Goal: Find specific page/section: Find specific page/section

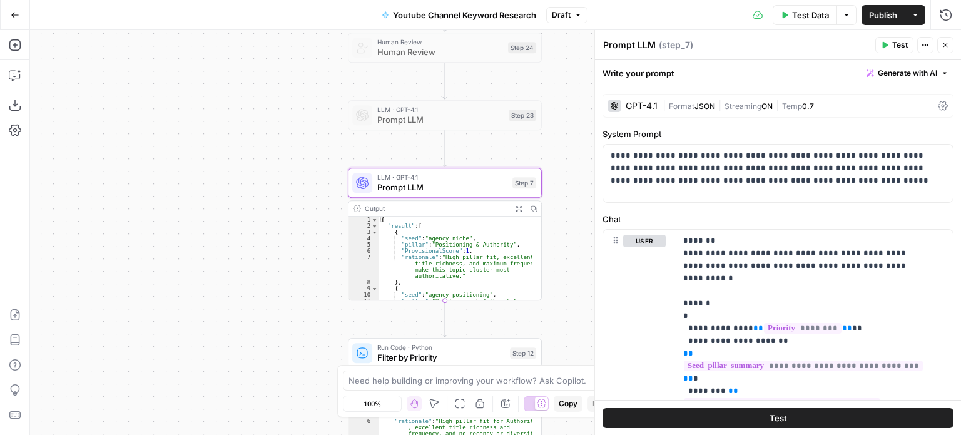
scroll to position [551, 0]
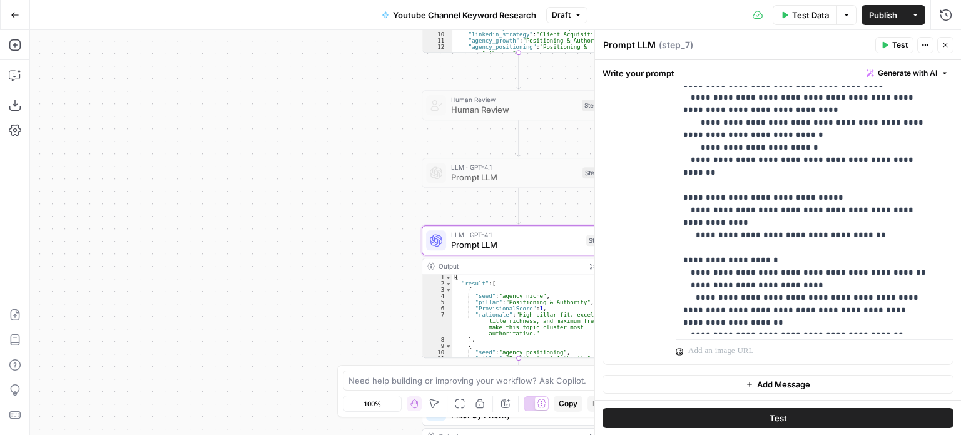
drag, startPoint x: 240, startPoint y: 166, endPoint x: 19, endPoint y: 37, distance: 255.8
click at [262, 170] on div "Workflow Input Settings Inputs Workflow Workflow Step 29 Output Expand Output C…" at bounding box center [495, 232] width 931 height 405
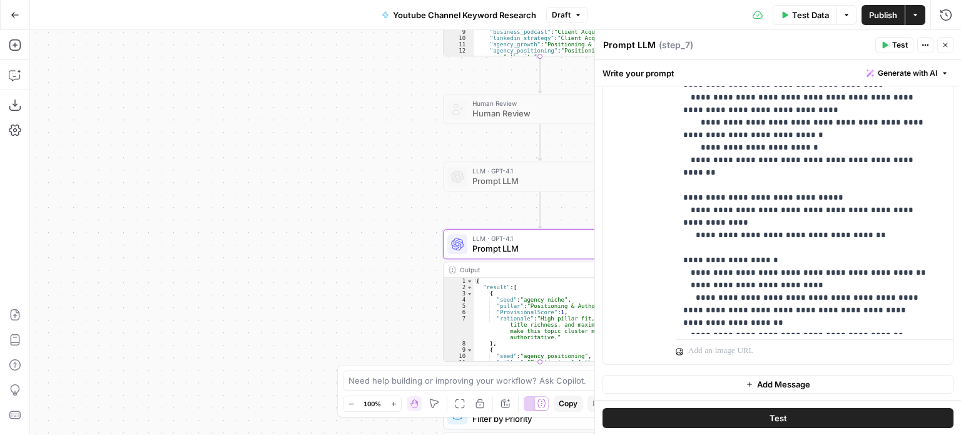
click at [13, 11] on icon "button" at bounding box center [15, 15] width 9 height 9
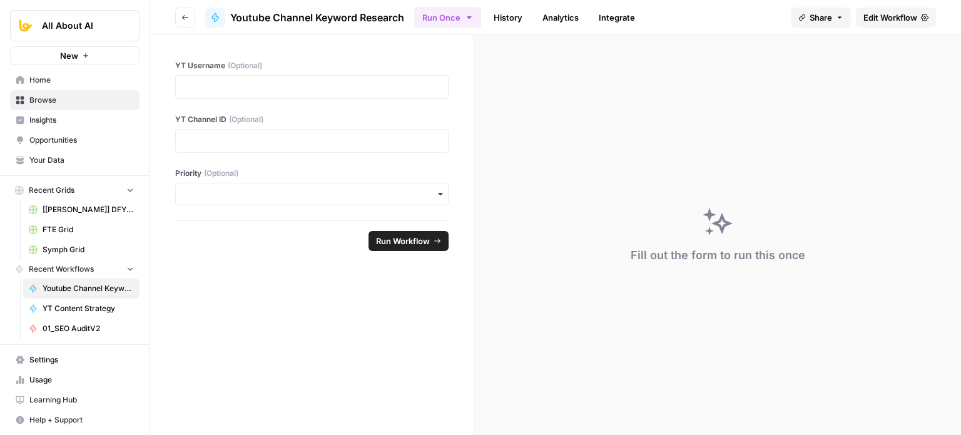
click at [71, 78] on span "Home" at bounding box center [81, 79] width 105 height 11
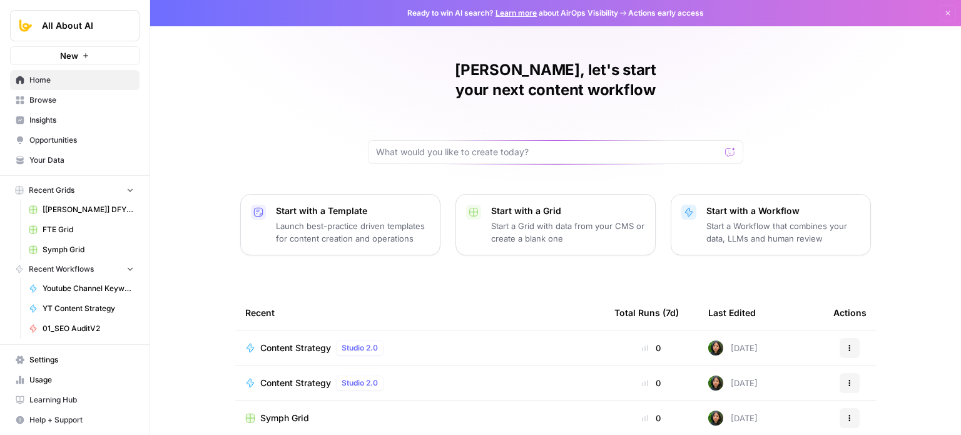
click at [66, 95] on span "Browse" at bounding box center [81, 100] width 105 height 11
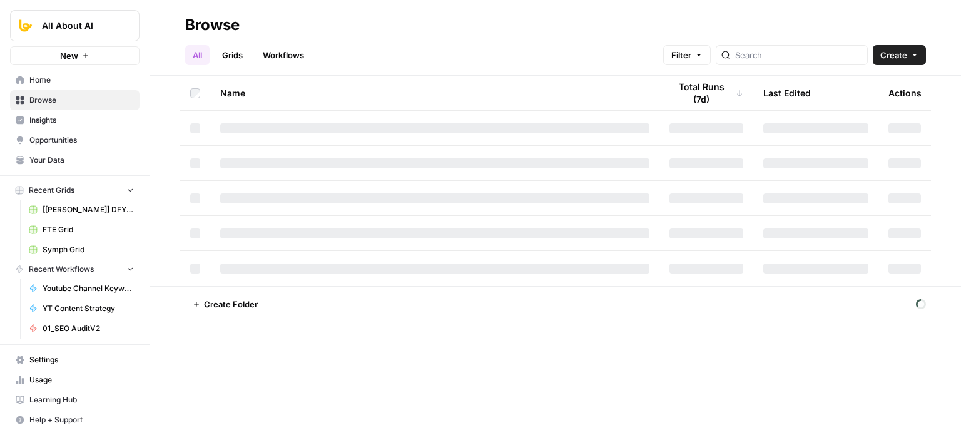
click at [240, 52] on link "Grids" at bounding box center [233, 55] width 36 height 20
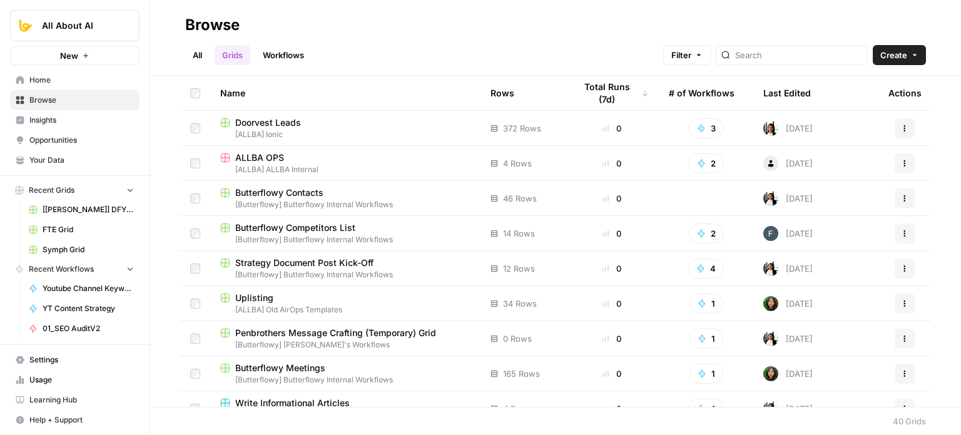
scroll to position [188, 0]
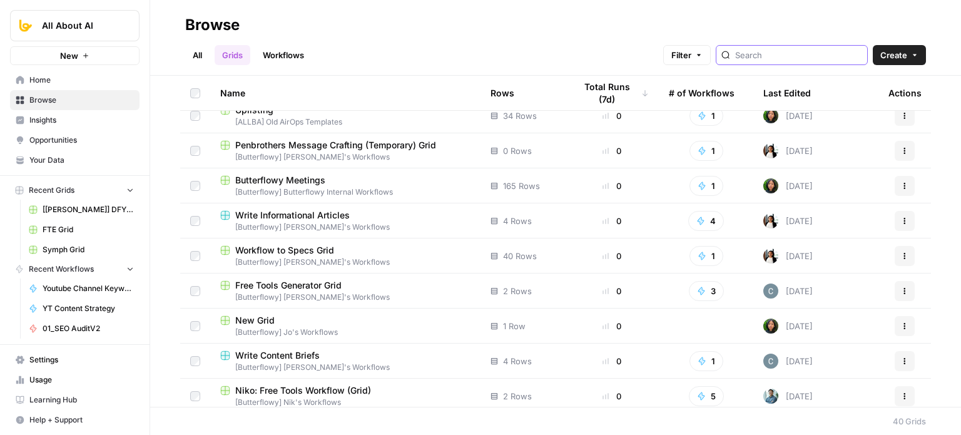
click at [783, 54] on input "search" at bounding box center [799, 55] width 127 height 13
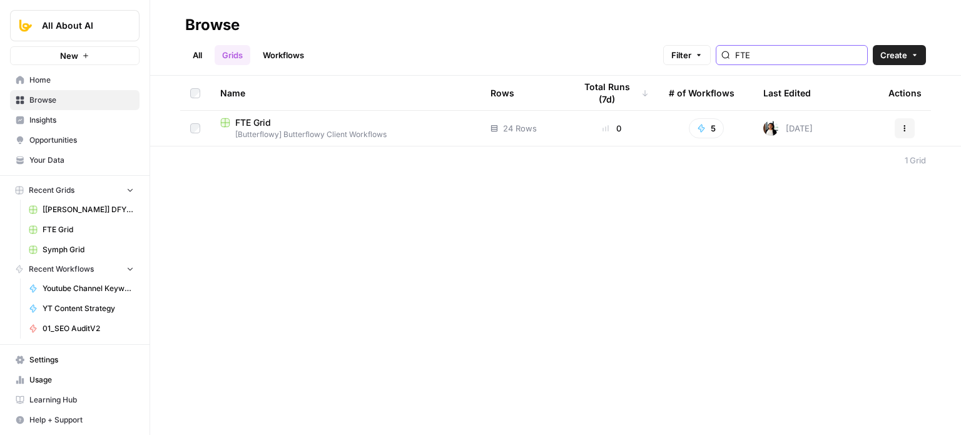
type input "FTE"
click at [262, 130] on span "[Butterflowy] Butterflowy Client Workflows" at bounding box center [345, 134] width 250 height 11
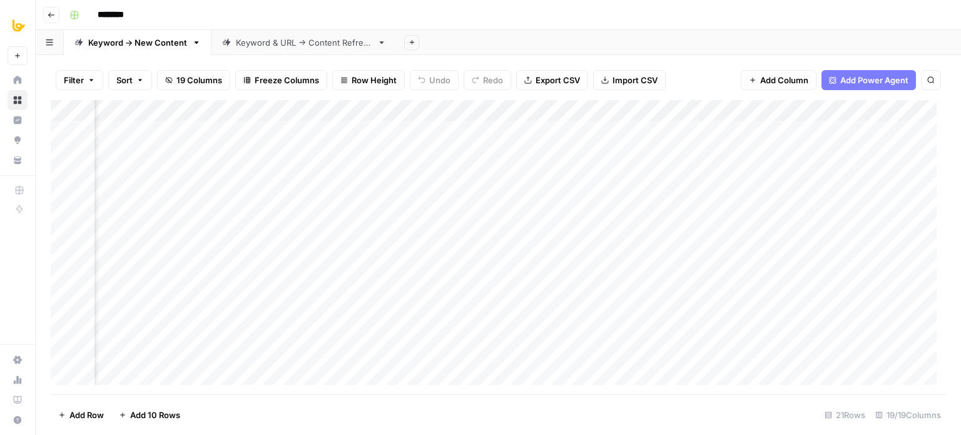
scroll to position [0, 1224]
click at [322, 47] on div "Keyword & URL -> Content Refresh" at bounding box center [304, 42] width 136 height 13
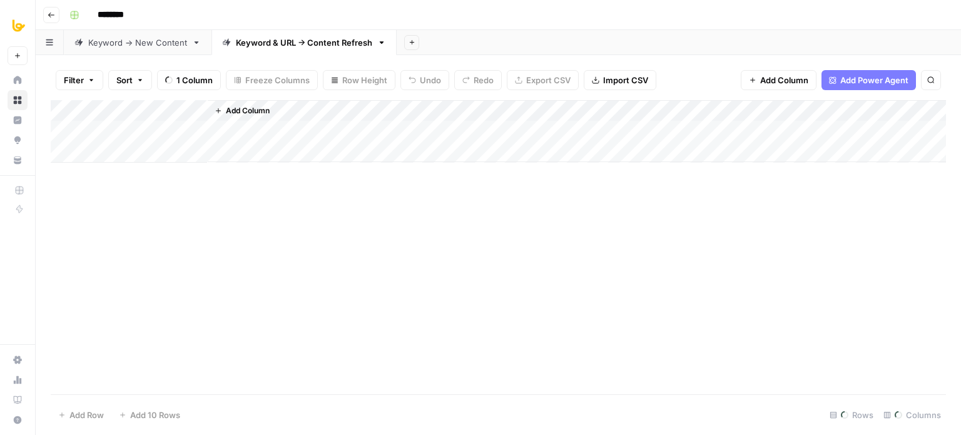
click at [133, 49] on link "Keyword -> New Content" at bounding box center [138, 42] width 148 height 25
click at [50, 13] on icon "button" at bounding box center [52, 15] width 8 height 8
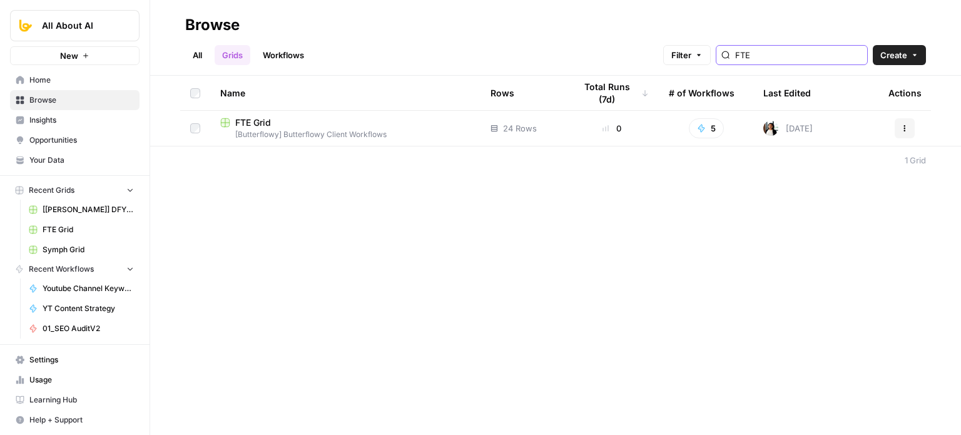
drag, startPoint x: 791, startPoint y: 51, endPoint x: 617, endPoint y: 56, distance: 174.1
click at [655, 56] on div "All Grids Workflows Filter FTE Create" at bounding box center [555, 50] width 741 height 30
type input "symph"
click at [289, 122] on div "Symph Grid" at bounding box center [345, 122] width 250 height 13
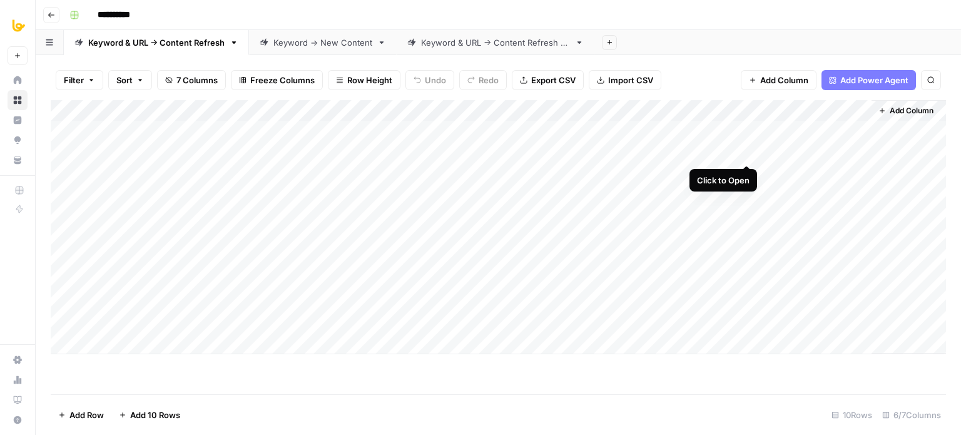
click at [749, 155] on div "Add Column" at bounding box center [499, 227] width 896 height 254
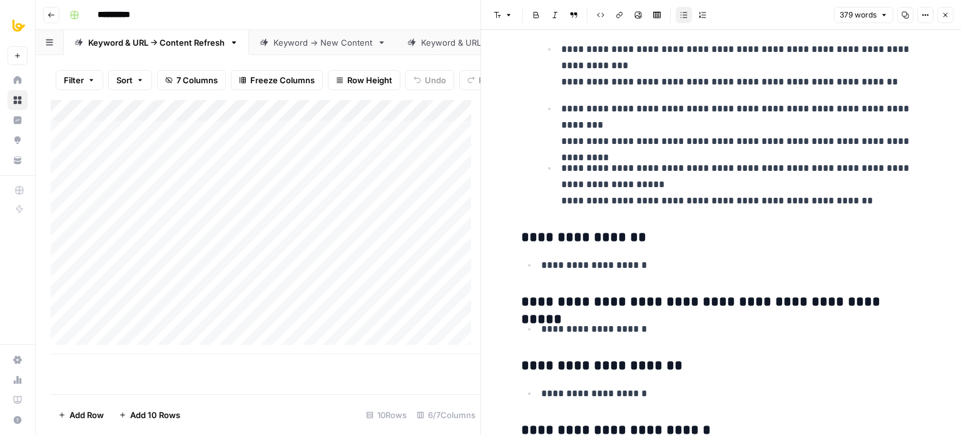
drag, startPoint x: 677, startPoint y: 112, endPoint x: 675, endPoint y: 207, distance: 95.2
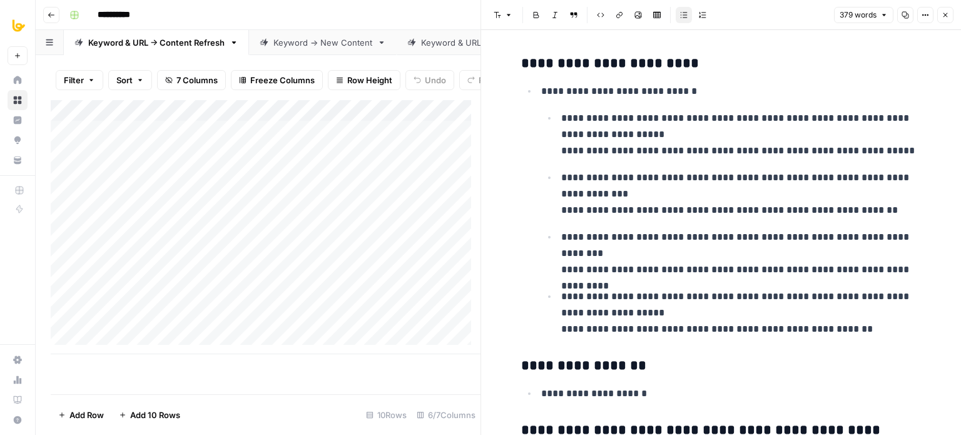
drag, startPoint x: 706, startPoint y: 261, endPoint x: 696, endPoint y: 111, distance: 149.9
click at [943, 15] on icon "button" at bounding box center [946, 15] width 8 height 8
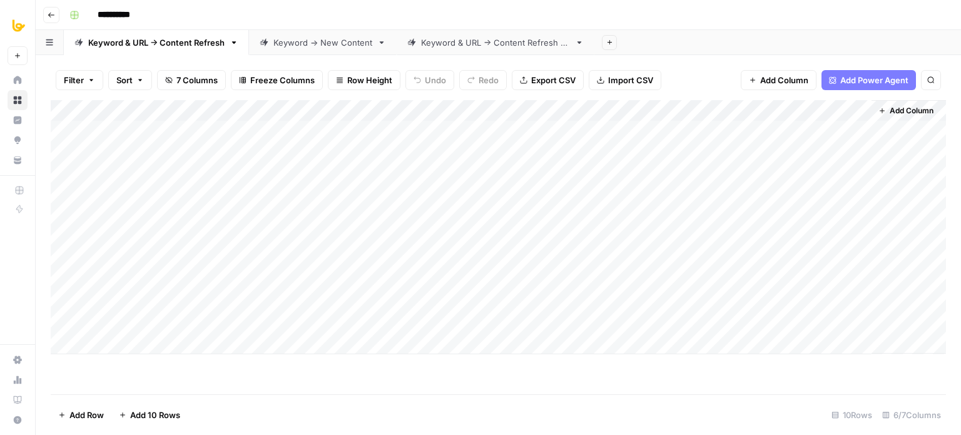
click at [313, 49] on link "Keyword -> New Content" at bounding box center [323, 42] width 148 height 25
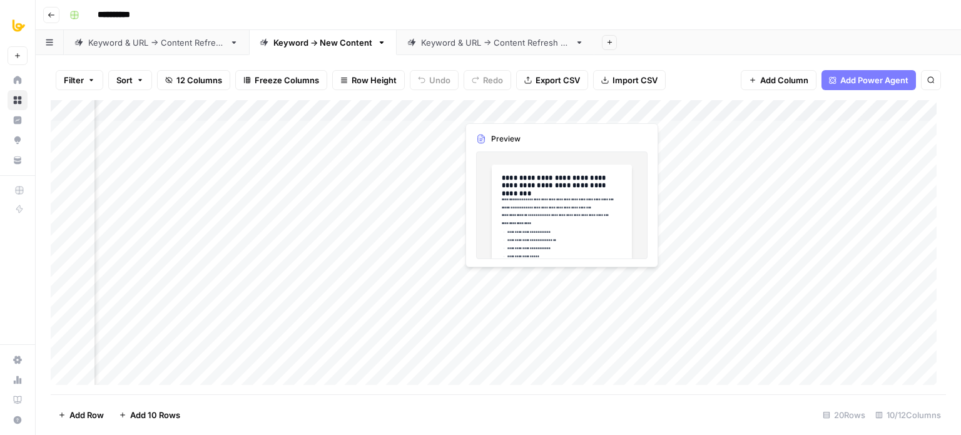
click at [558, 279] on div "Add Column" at bounding box center [499, 247] width 896 height 294
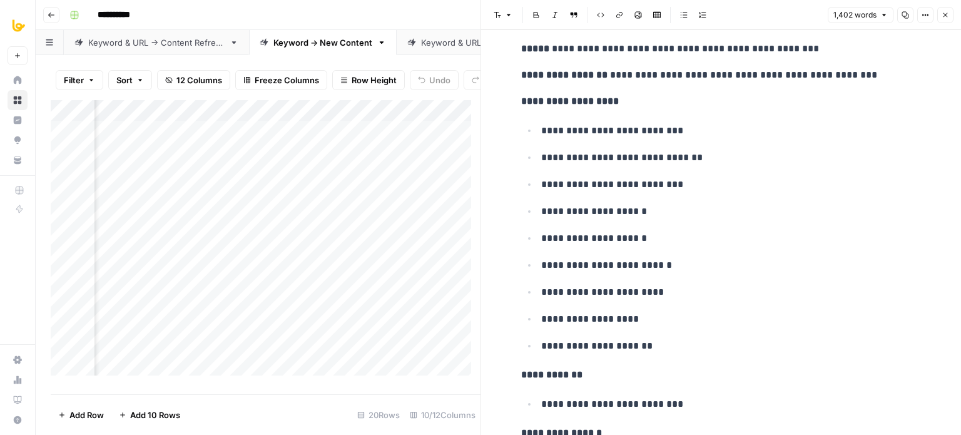
drag, startPoint x: 682, startPoint y: 165, endPoint x: 685, endPoint y: 176, distance: 11.1
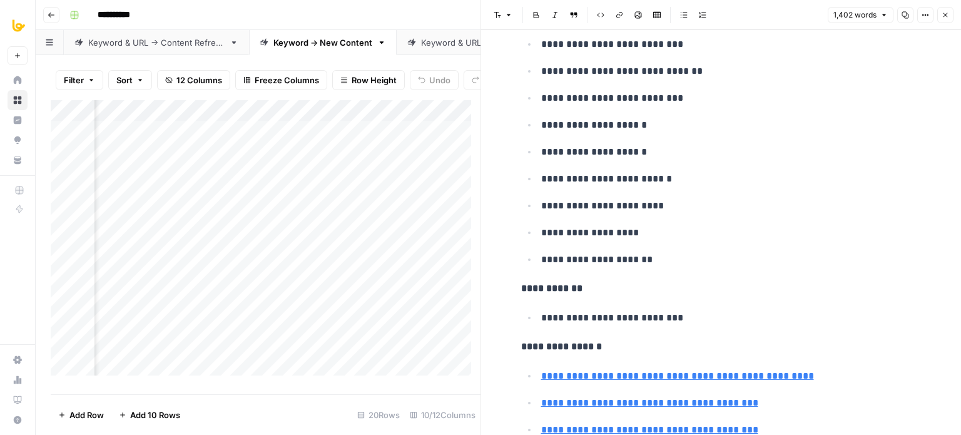
drag, startPoint x: 701, startPoint y: 152, endPoint x: 702, endPoint y: 217, distance: 65.1
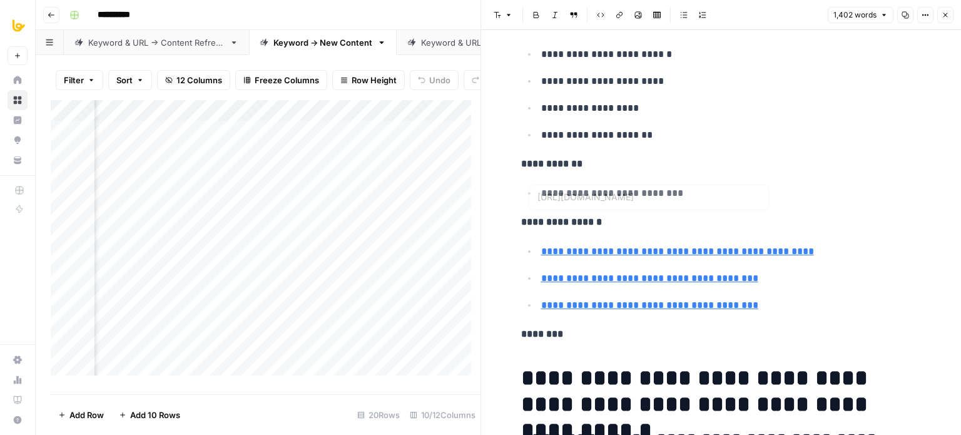
scroll to position [473, 0]
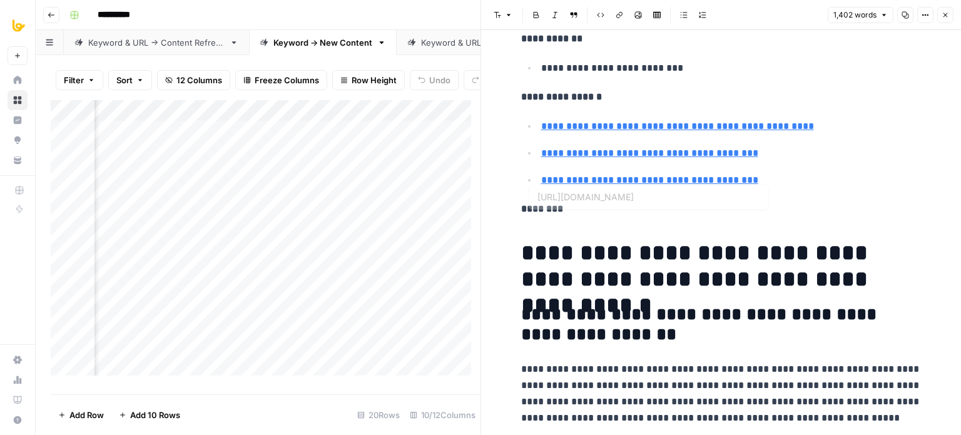
drag, startPoint x: 716, startPoint y: 205, endPoint x: 720, endPoint y: 215, distance: 10.9
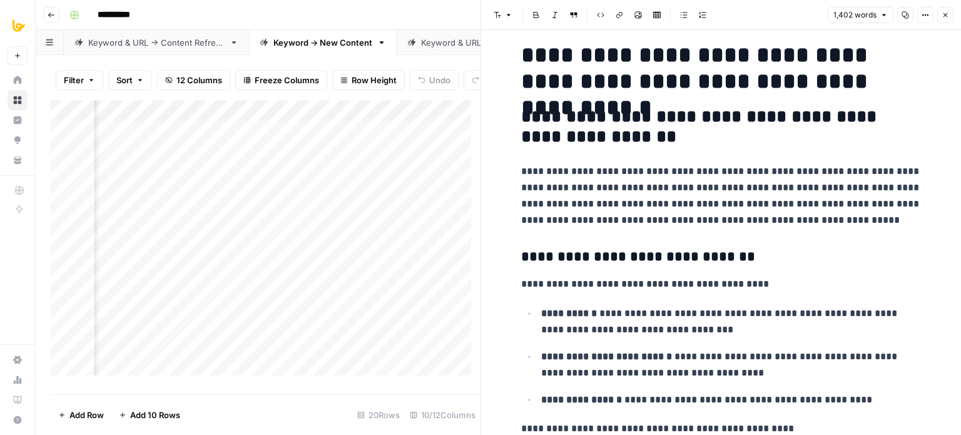
drag, startPoint x: 828, startPoint y: 182, endPoint x: 831, endPoint y: 245, distance: 63.3
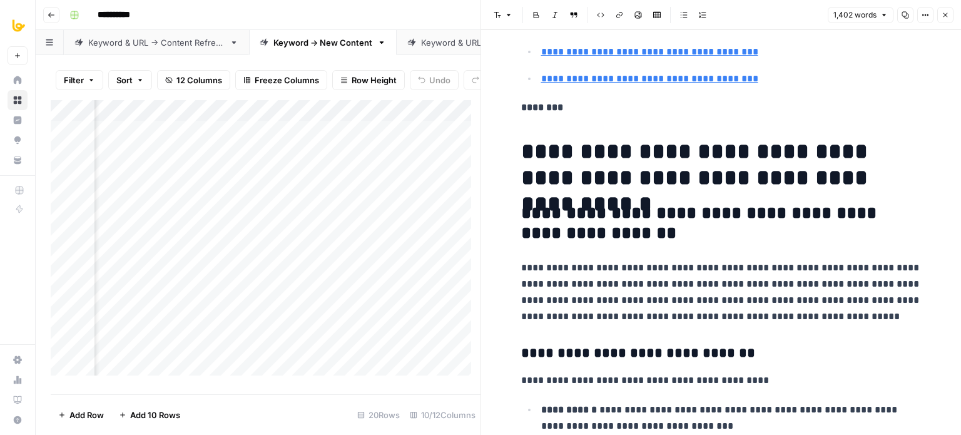
drag, startPoint x: 814, startPoint y: 177, endPoint x: 813, endPoint y: 122, distance: 55.1
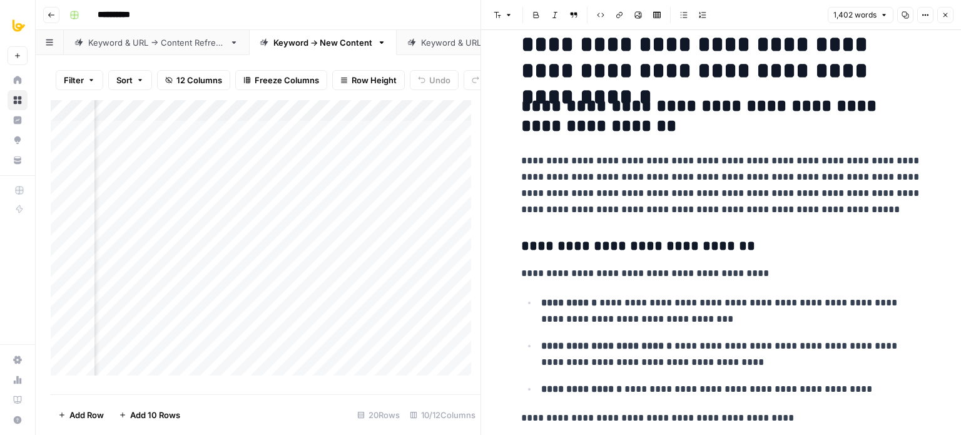
drag, startPoint x: 749, startPoint y: 230, endPoint x: 750, endPoint y: 280, distance: 50.1
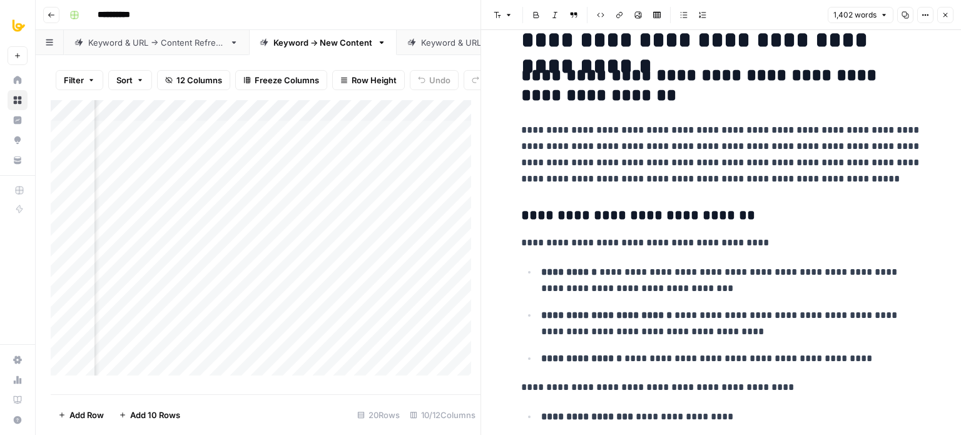
scroll to position [610, 0]
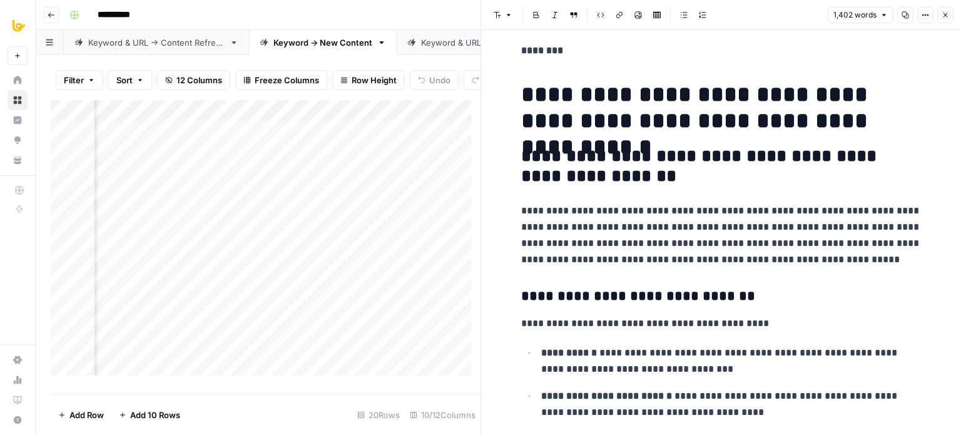
drag, startPoint x: 783, startPoint y: 244, endPoint x: 789, endPoint y: 172, distance: 72.2
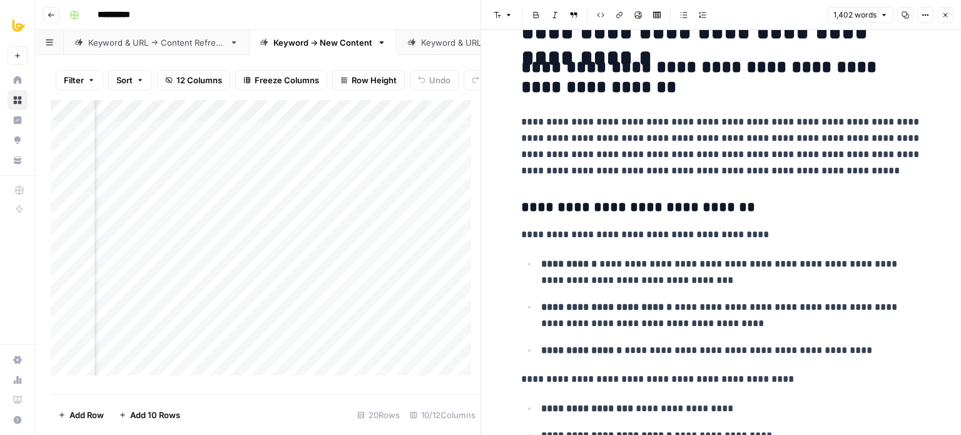
drag, startPoint x: 550, startPoint y: 202, endPoint x: 563, endPoint y: 300, distance: 99.2
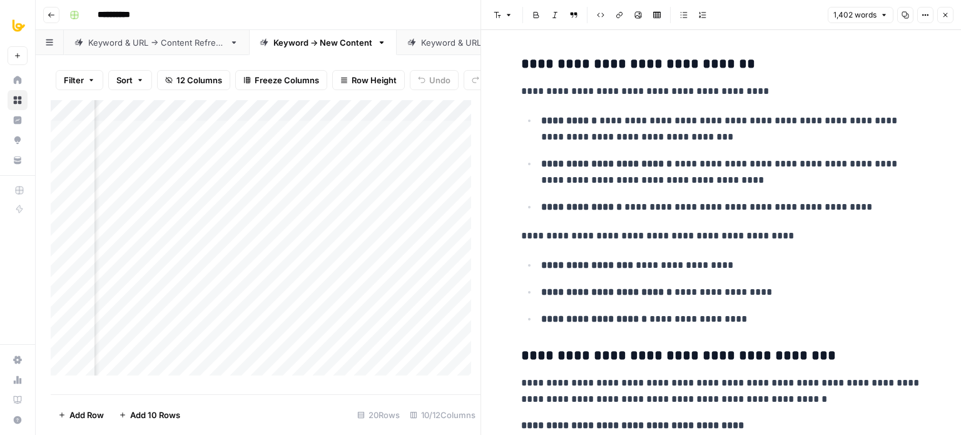
drag, startPoint x: 581, startPoint y: 161, endPoint x: 577, endPoint y: 240, distance: 79.0
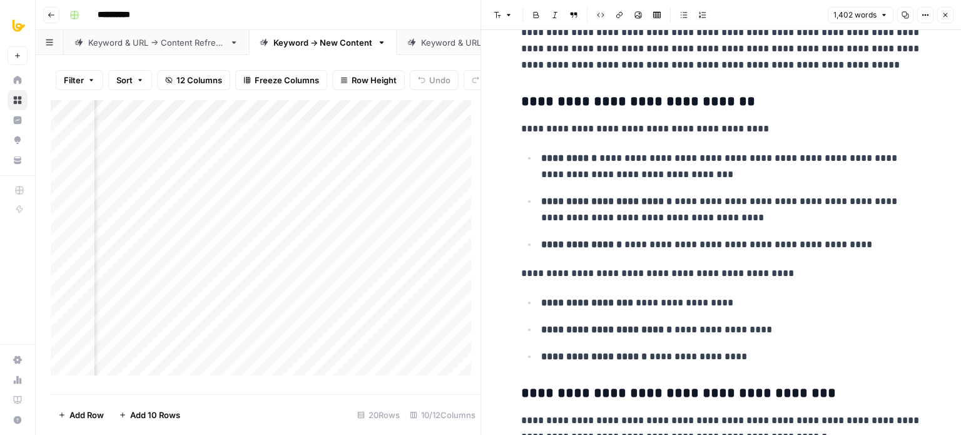
scroll to position [608, 0]
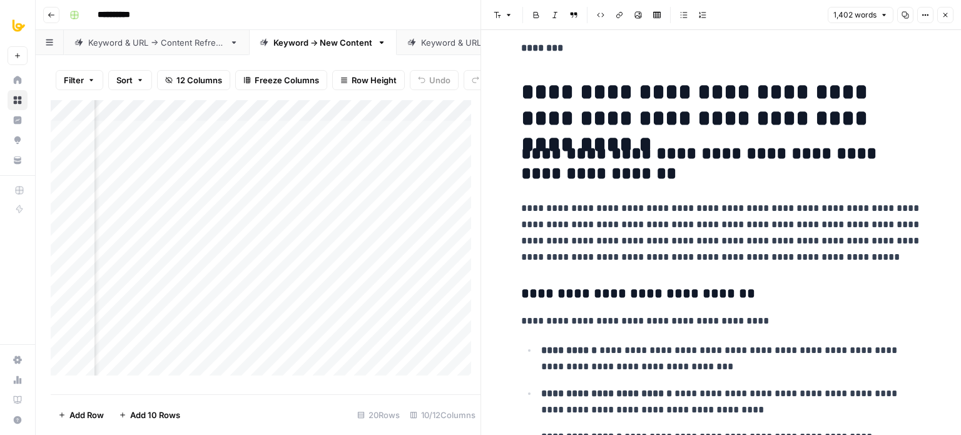
drag, startPoint x: 678, startPoint y: 235, endPoint x: 671, endPoint y: 205, distance: 30.8
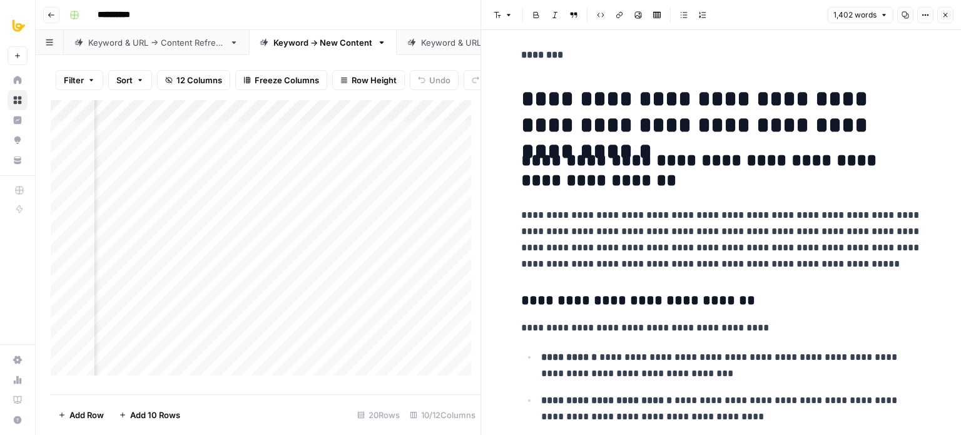
click at [645, 168] on h2 "**********" at bounding box center [721, 171] width 401 height 40
drag, startPoint x: 520, startPoint y: 95, endPoint x: 734, endPoint y: 225, distance: 250.2
click at [746, 171] on h2 "**********" at bounding box center [721, 171] width 401 height 40
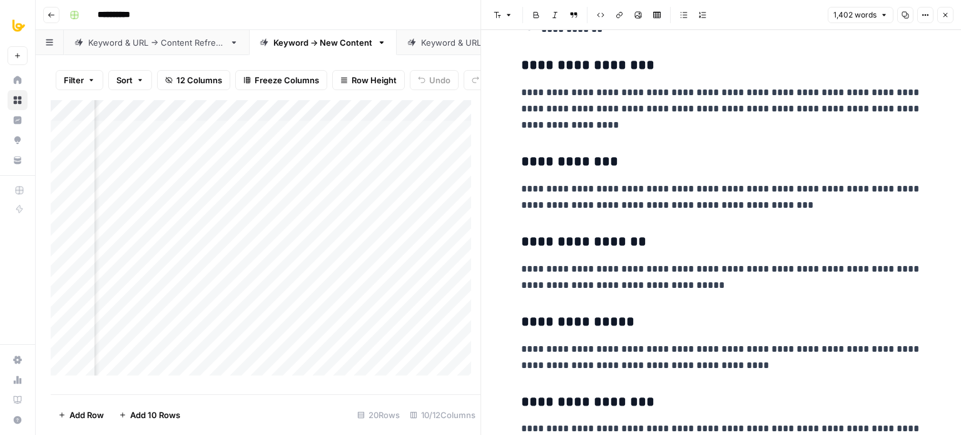
scroll to position [2876, 0]
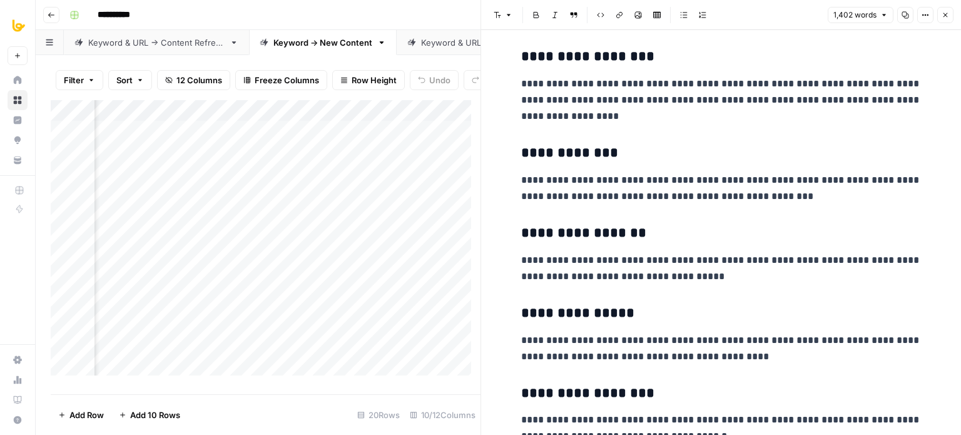
drag, startPoint x: 721, startPoint y: 244, endPoint x: 721, endPoint y: 265, distance: 21.3
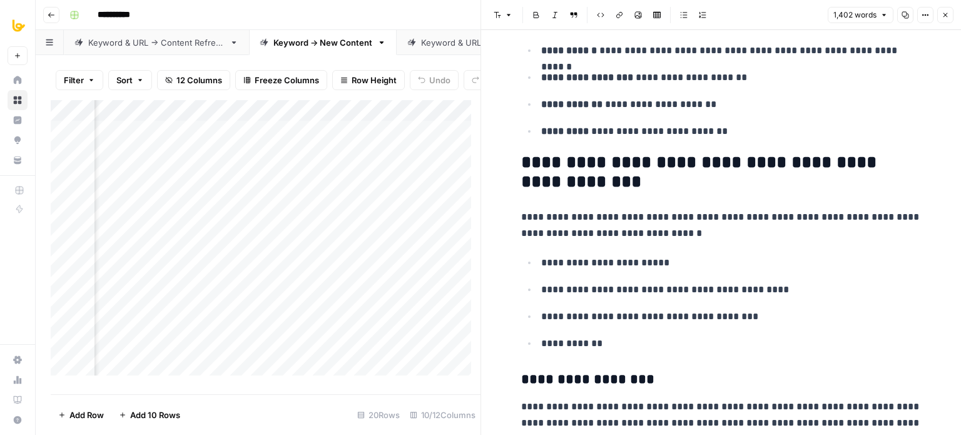
scroll to position [2509, 0]
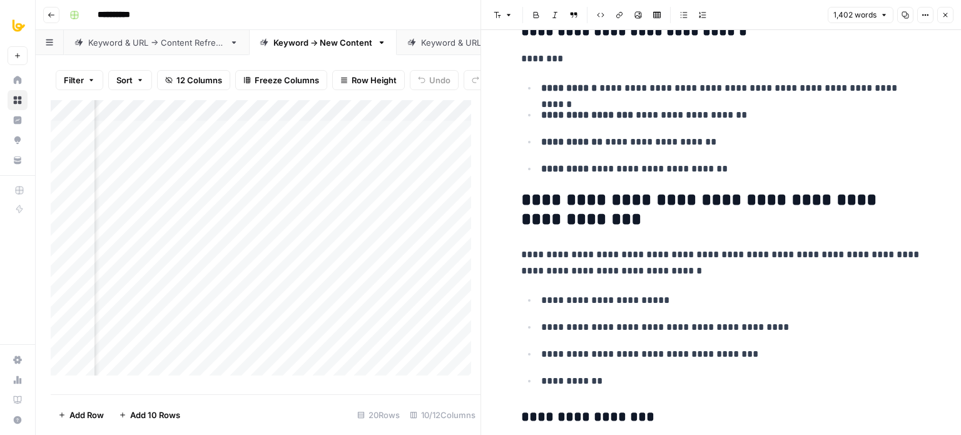
drag, startPoint x: 681, startPoint y: 259, endPoint x: 687, endPoint y: 205, distance: 54.1
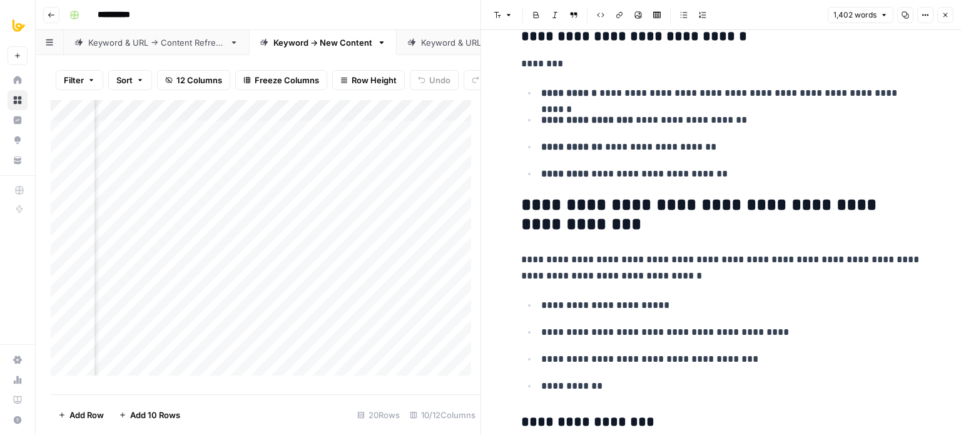
click at [669, 225] on h2 "**********" at bounding box center [721, 215] width 401 height 40
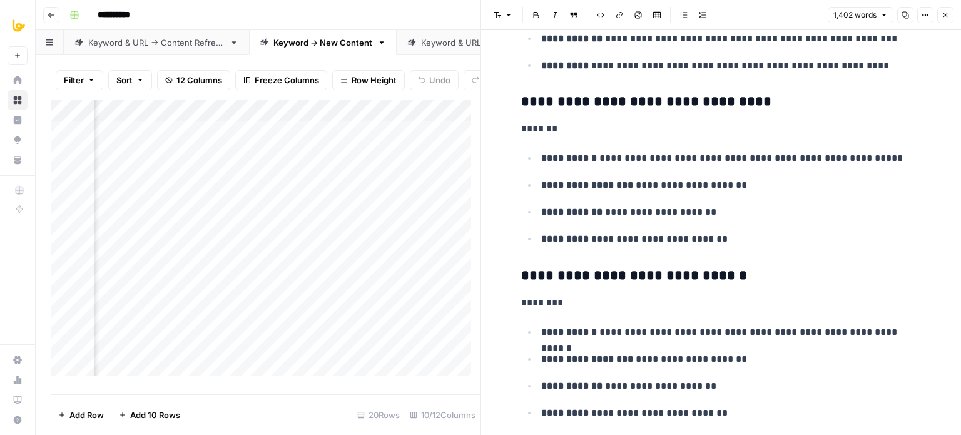
drag, startPoint x: 680, startPoint y: 339, endPoint x: 684, endPoint y: 270, distance: 68.9
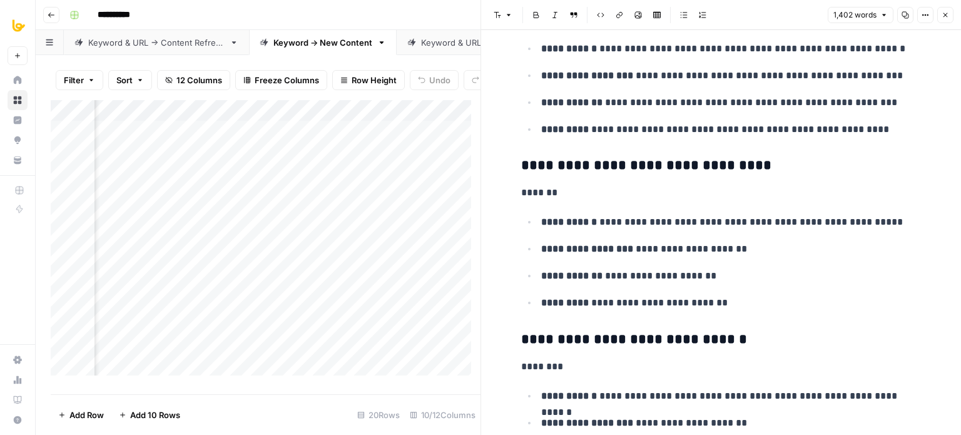
drag, startPoint x: 621, startPoint y: 207, endPoint x: 616, endPoint y: 149, distance: 57.8
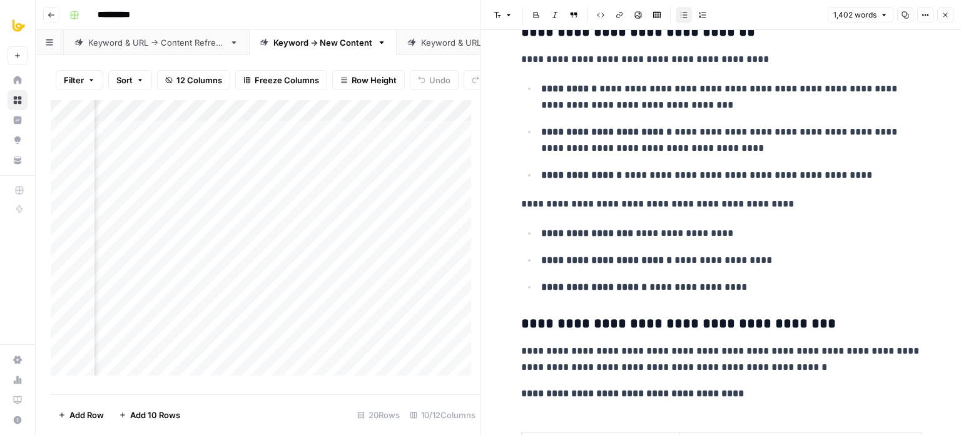
scroll to position [886, 0]
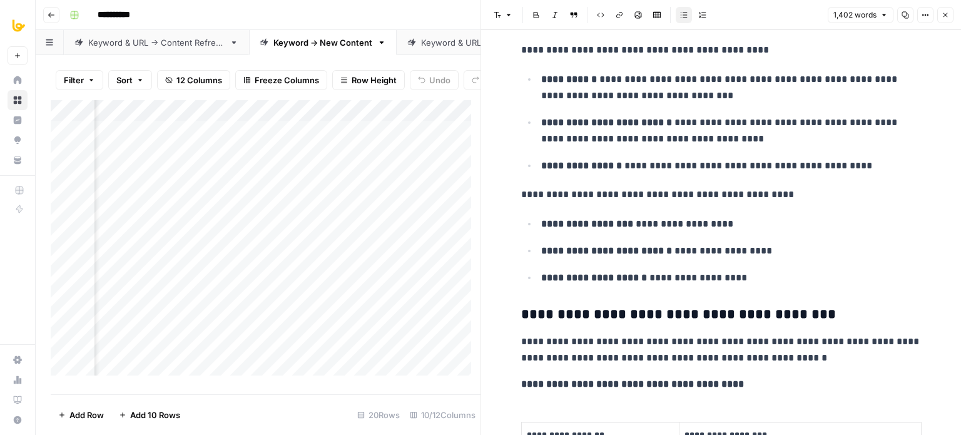
click at [715, 106] on ul "**********" at bounding box center [721, 122] width 401 height 103
click at [735, 135] on p "**********" at bounding box center [731, 131] width 381 height 33
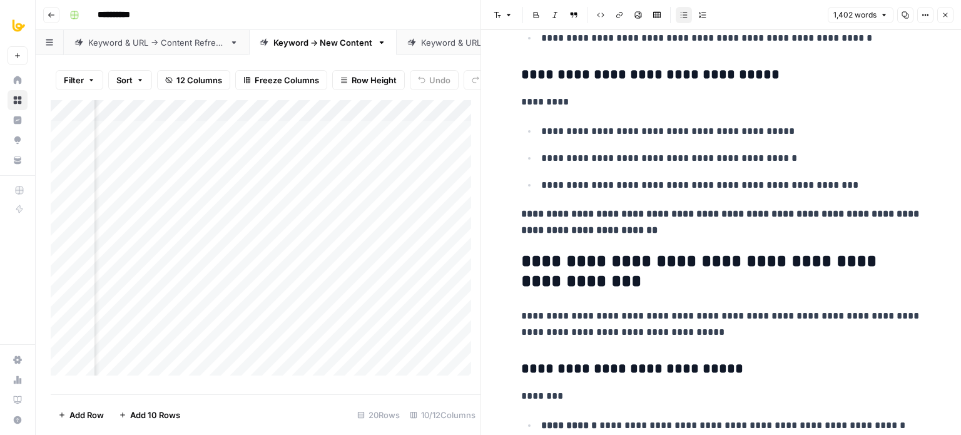
scroll to position [1838, 0]
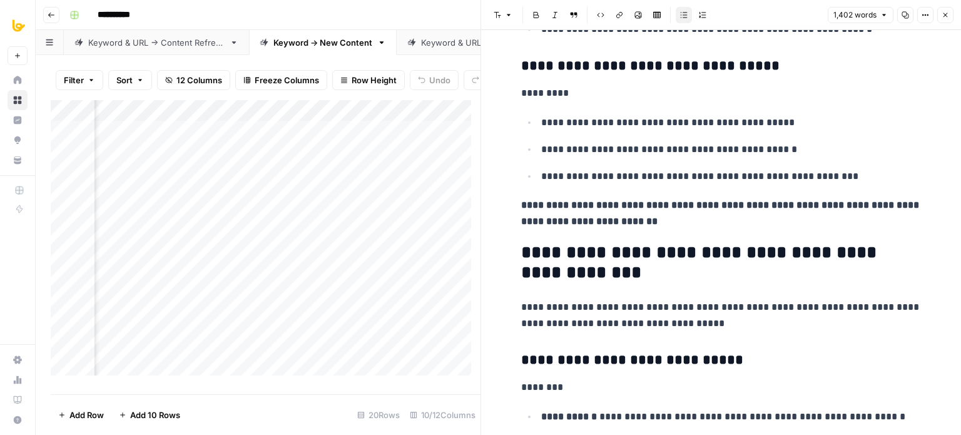
click at [757, 61] on h3 "**********" at bounding box center [721, 67] width 401 height 18
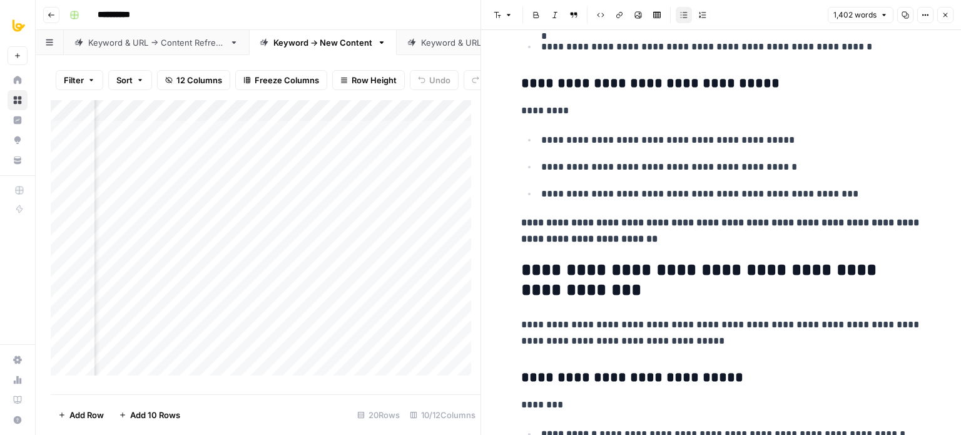
scroll to position [1809, 0]
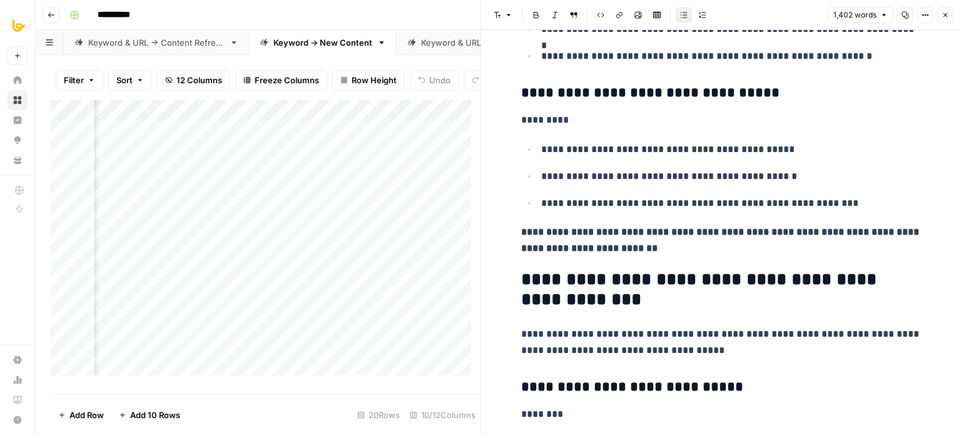
drag, startPoint x: 786, startPoint y: 142, endPoint x: 786, endPoint y: 108, distance: 34.4
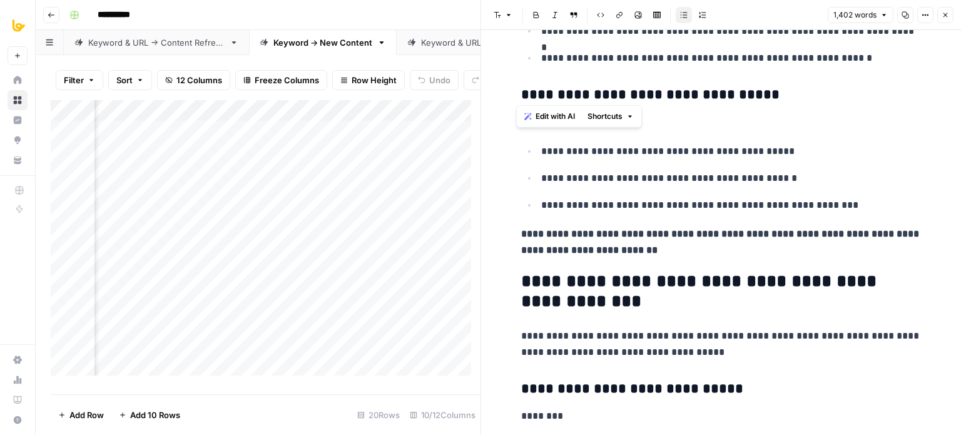
drag, startPoint x: 762, startPoint y: 96, endPoint x: 498, endPoint y: 83, distance: 263.8
drag, startPoint x: 542, startPoint y: 94, endPoint x: 771, endPoint y: 96, distance: 229.1
click at [771, 96] on h3 "**********" at bounding box center [721, 95] width 401 height 18
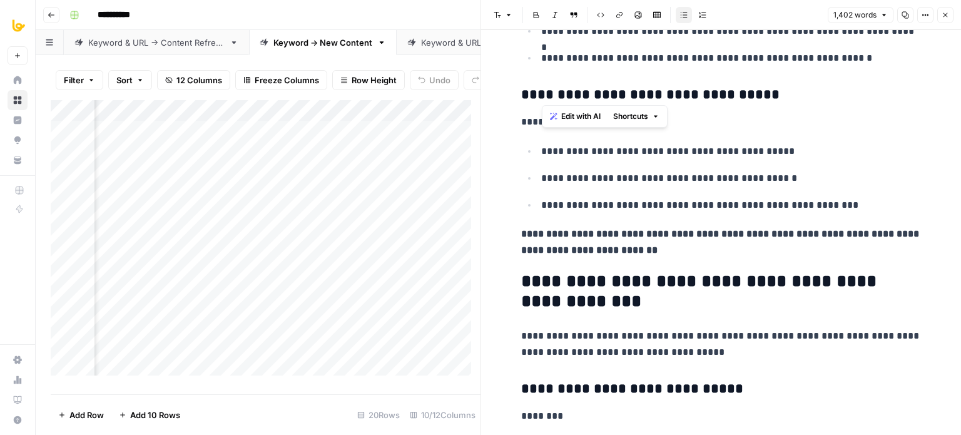
click at [771, 96] on h3 "**********" at bounding box center [721, 95] width 401 height 18
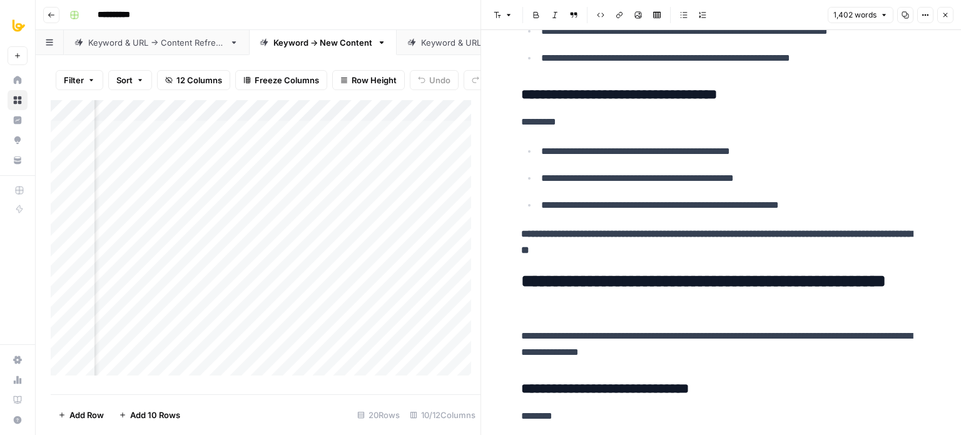
click at [799, 159] on ul "**********" at bounding box center [721, 178] width 401 height 71
click at [792, 177] on p "**********" at bounding box center [731, 178] width 381 height 16
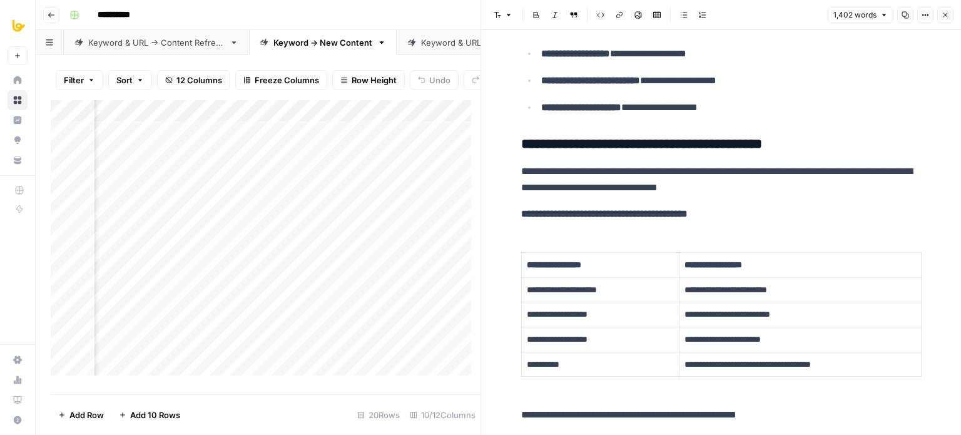
scroll to position [1048, 0]
